Goal: Information Seeking & Learning: Learn about a topic

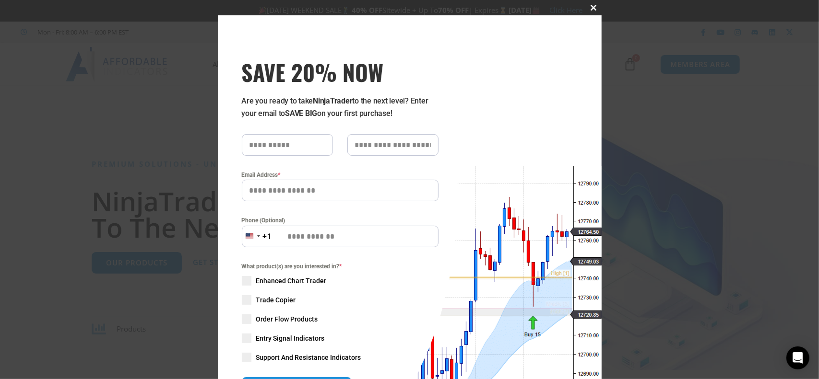
click at [587, 6] on span at bounding box center [593, 8] width 15 height 6
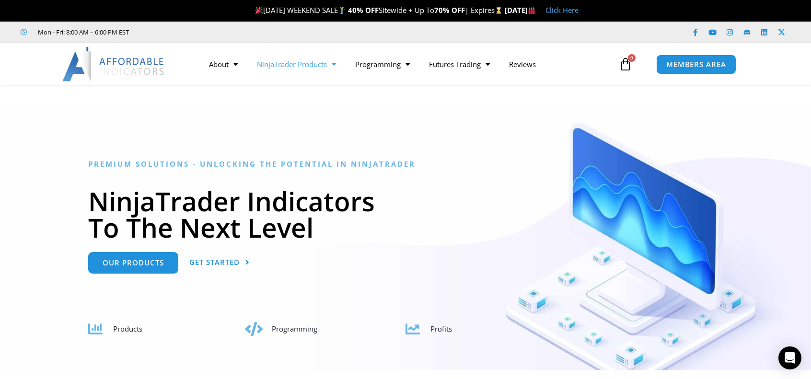
click at [317, 69] on link "NinjaTrader Products" at bounding box center [296, 64] width 98 height 22
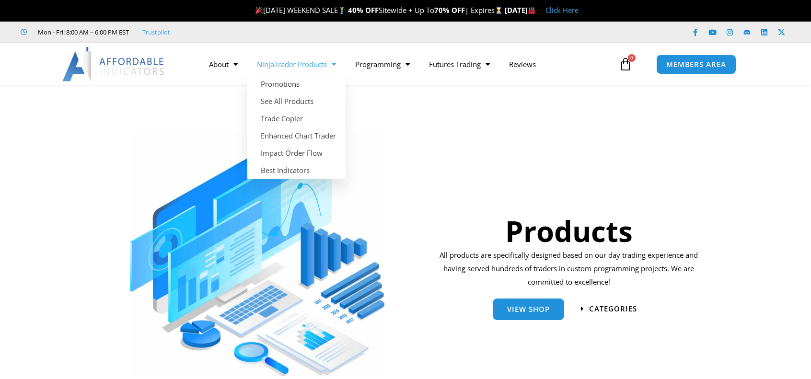
click at [333, 61] on span "Menu" at bounding box center [331, 64] width 9 height 17
click at [295, 117] on link "Trade Copier" at bounding box center [296, 118] width 98 height 17
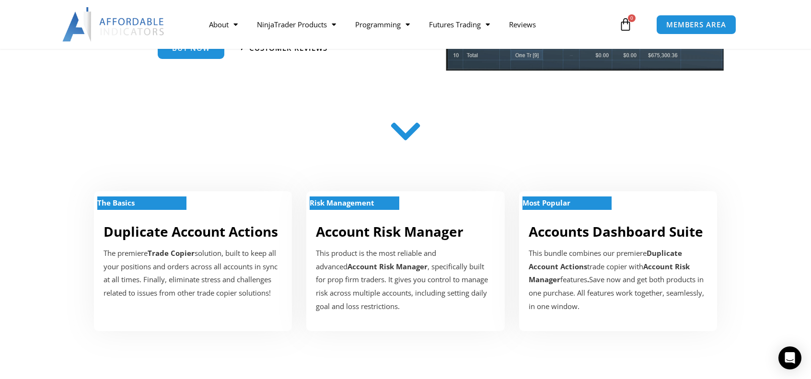
scroll to position [288, 0]
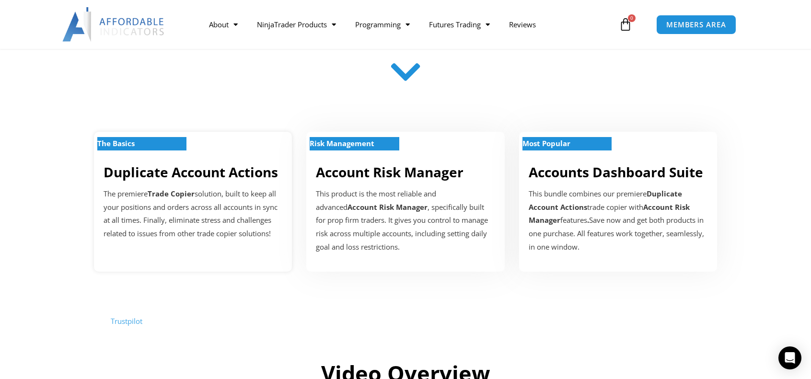
click at [234, 174] on link "Duplicate Account Actions" at bounding box center [191, 172] width 175 height 18
